Goal: Check status: Check status

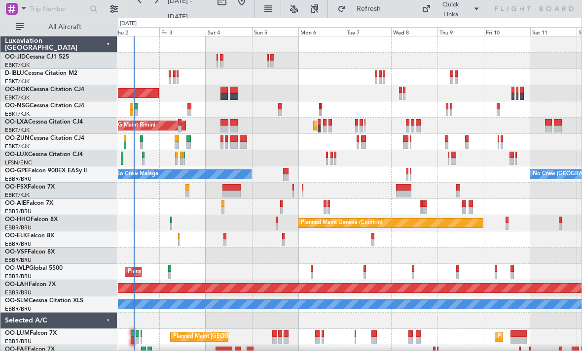
click at [256, 145] on div "AOG Maint Kortrijk-[GEOGRAPHIC_DATA] Planned Maint [GEOGRAPHIC_DATA]-[GEOGRAPHI…" at bounding box center [349, 198] width 463 height 325
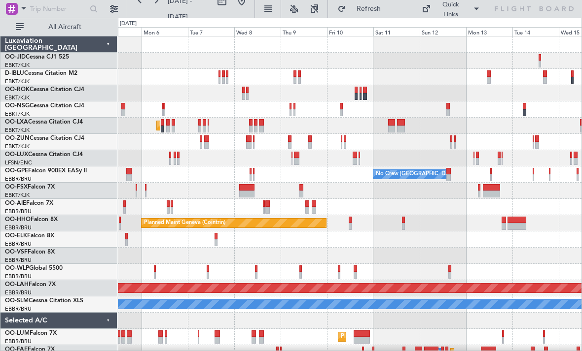
click at [331, 130] on div "Planned Maint Kortrijk-[GEOGRAPHIC_DATA] AOG Maint [GEOGRAPHIC_DATA] No Crew [G…" at bounding box center [349, 198] width 463 height 325
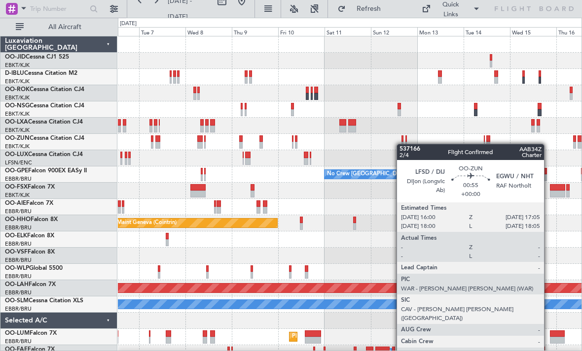
click at [401, 144] on div at bounding box center [402, 145] width 2 height 7
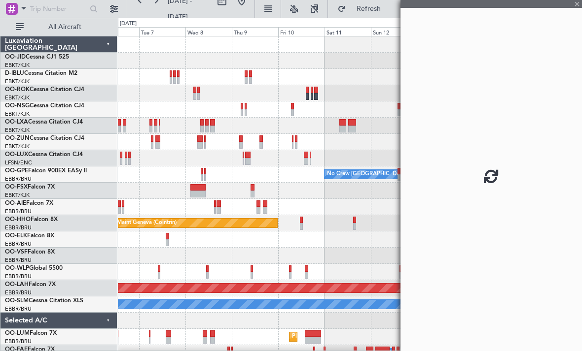
click at [468, 131] on div at bounding box center [490, 175] width 181 height 351
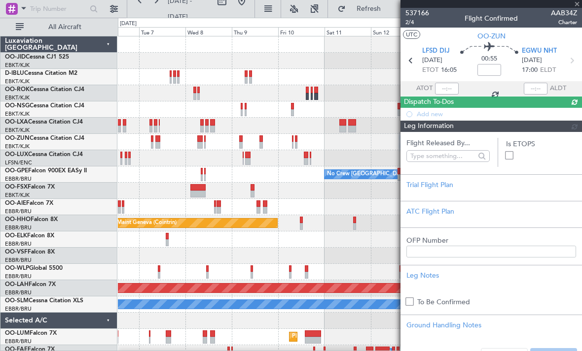
drag, startPoint x: 448, startPoint y: 120, endPoint x: 425, endPoint y: 123, distance: 23.3
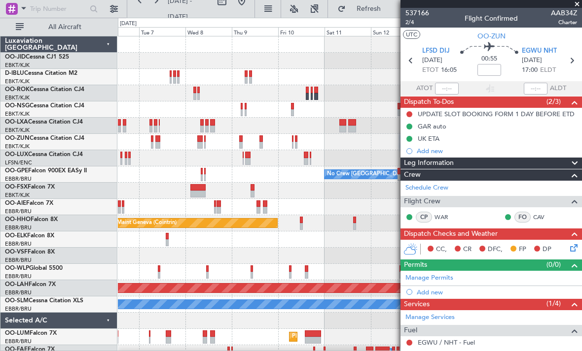
drag, startPoint x: 577, startPoint y: 3, endPoint x: 558, endPoint y: 8, distance: 20.0
click at [577, 3] on span at bounding box center [577, 4] width 10 height 9
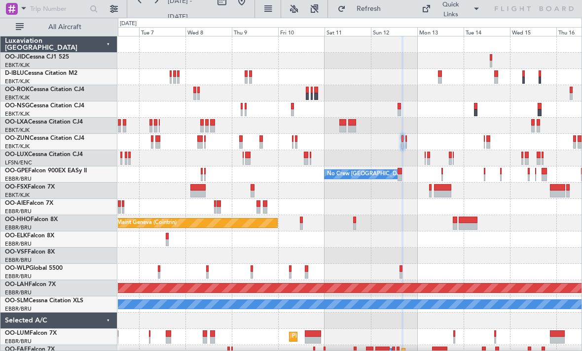
type input "0"
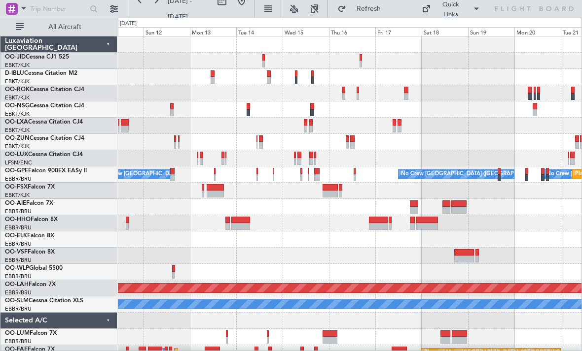
click at [151, 108] on div "No Crew [GEOGRAPHIC_DATA] ([GEOGRAPHIC_DATA] National) No Crew [GEOGRAPHIC_DATA…" at bounding box center [349, 198] width 463 height 325
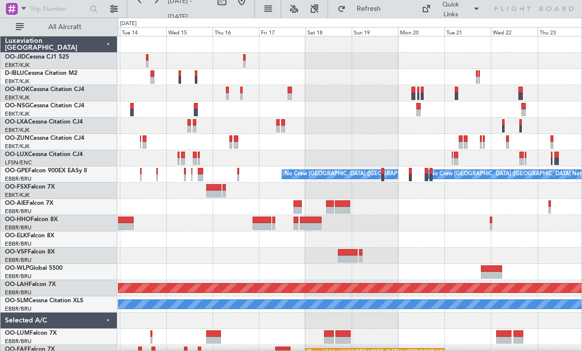
scroll to position [0, 0]
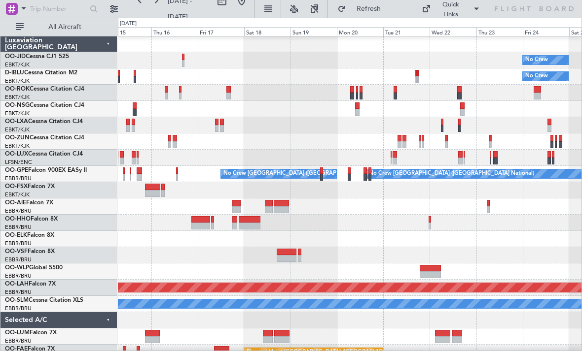
click at [160, 133] on div at bounding box center [349, 125] width 463 height 16
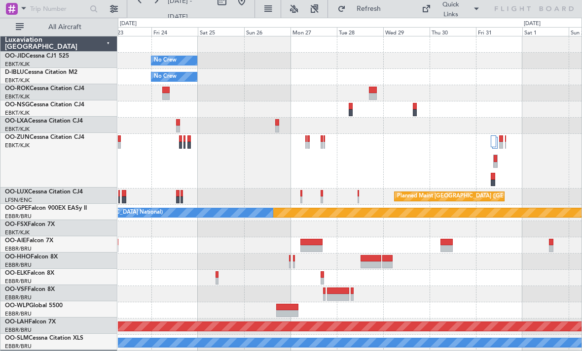
scroll to position [0, 0]
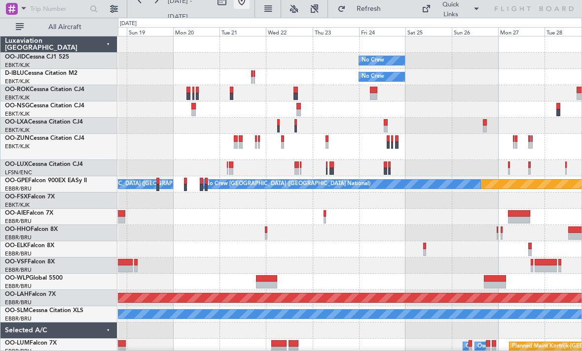
click at [249, 7] on button at bounding box center [242, 1] width 16 height 16
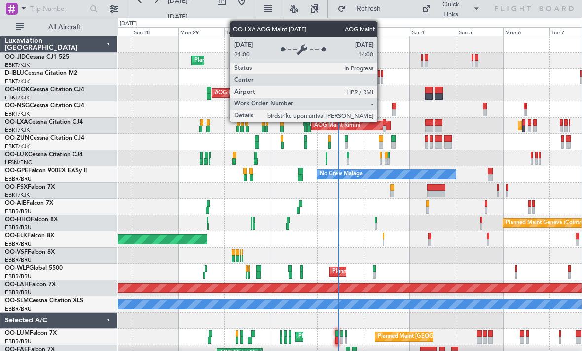
scroll to position [10, 0]
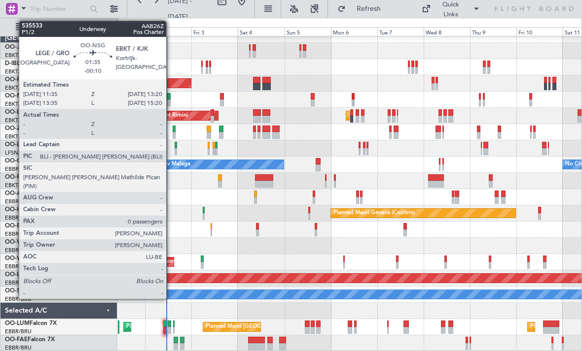
click at [171, 99] on div at bounding box center [168, 96] width 3 height 7
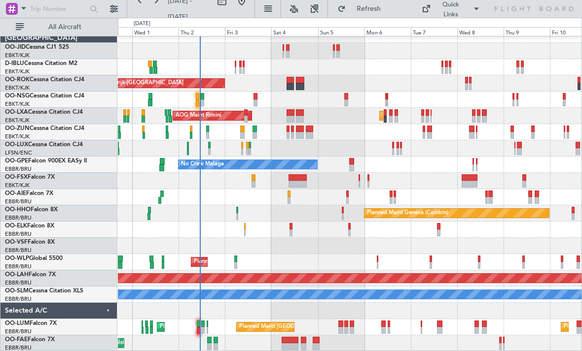
click at [301, 150] on div at bounding box center [349, 148] width 463 height 16
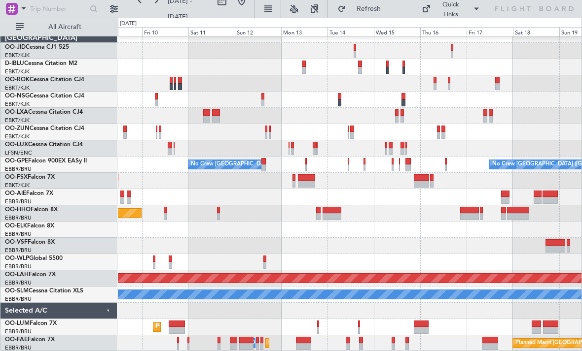
click at [0, 168] on div "No Crew [GEOGRAPHIC_DATA] ([GEOGRAPHIC_DATA] National) No Crew [GEOGRAPHIC_DATA…" at bounding box center [291, 185] width 582 height 334
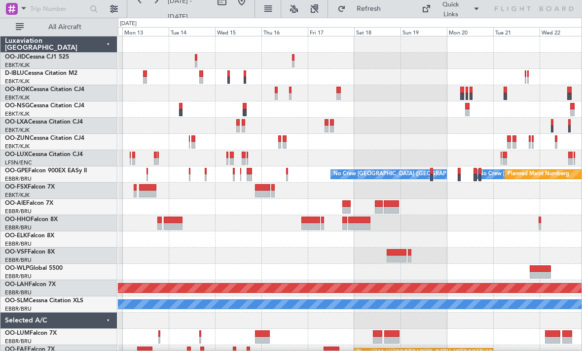
click at [270, 145] on div at bounding box center [349, 142] width 463 height 16
